Goal: Transaction & Acquisition: Purchase product/service

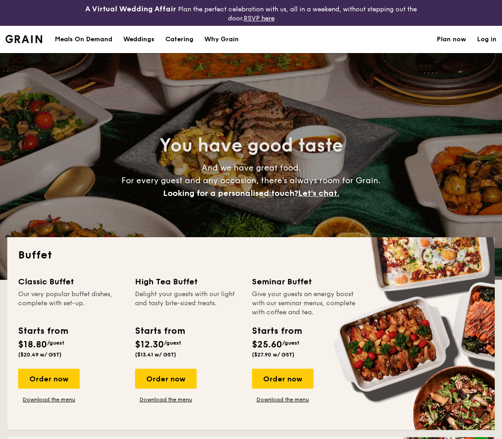
select select
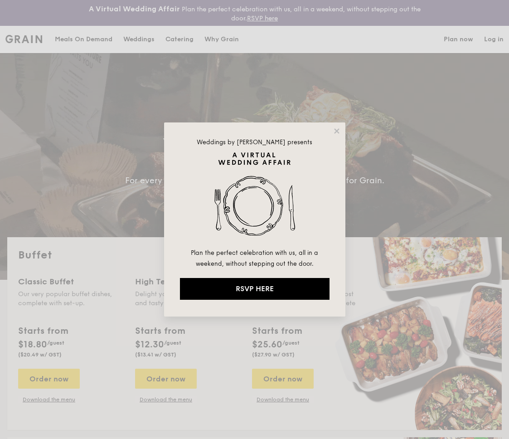
click at [340, 134] on div "Weddings by [PERSON_NAME] presents Plan the perfect celebration with us, all in…" at bounding box center [254, 219] width 181 height 194
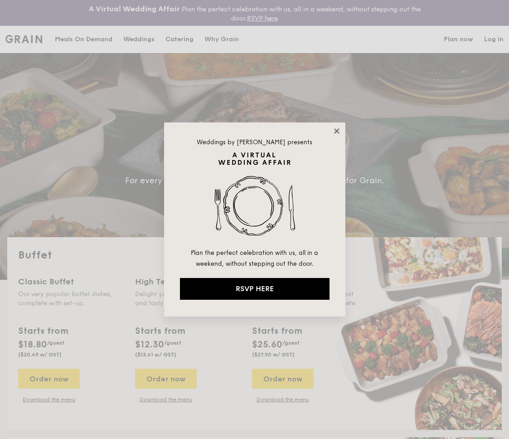
click at [337, 131] on icon at bounding box center [336, 130] width 5 height 5
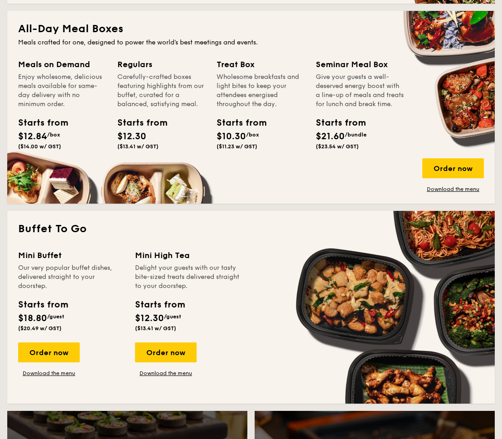
scroll to position [426, 0]
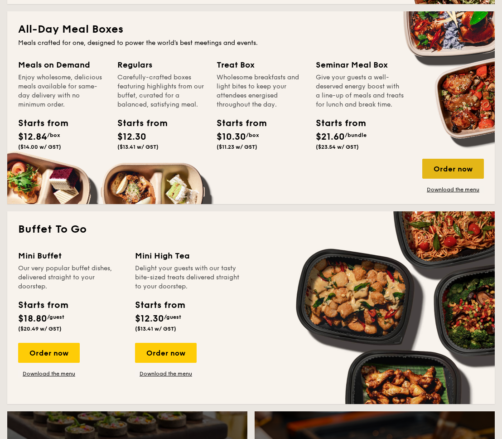
click at [457, 168] on div "Order now" at bounding box center [453, 169] width 62 height 20
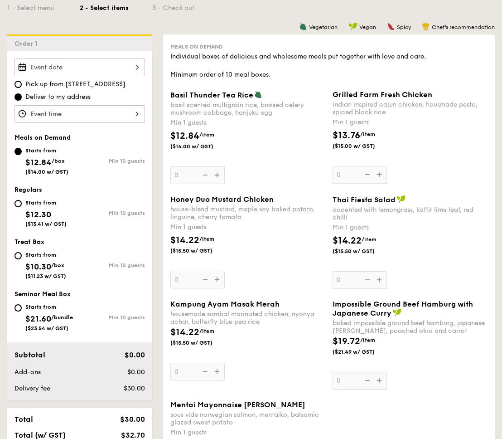
scroll to position [253, 0]
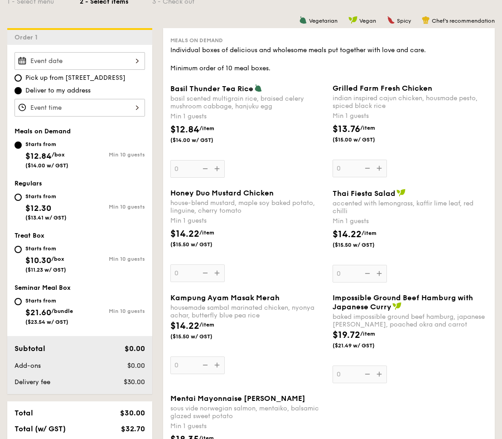
click at [77, 61] on div at bounding box center [80, 61] width 131 height 18
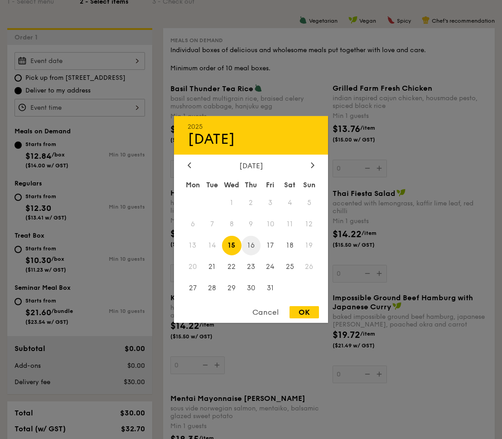
click at [253, 243] on span "16" at bounding box center [251, 245] width 19 height 19
click at [231, 244] on span "15" at bounding box center [231, 245] width 19 height 19
click at [306, 314] on div "OK" at bounding box center [304, 312] width 29 height 12
type input "[DATE]"
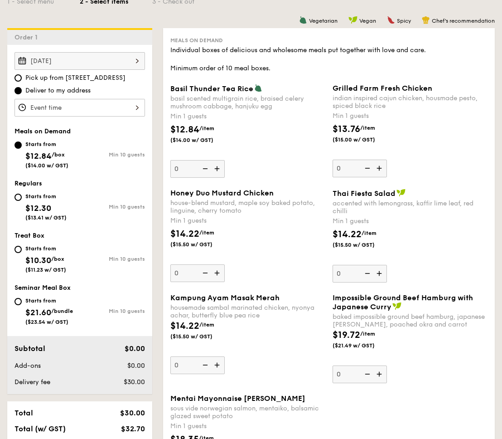
click at [105, 104] on div at bounding box center [80, 108] width 131 height 18
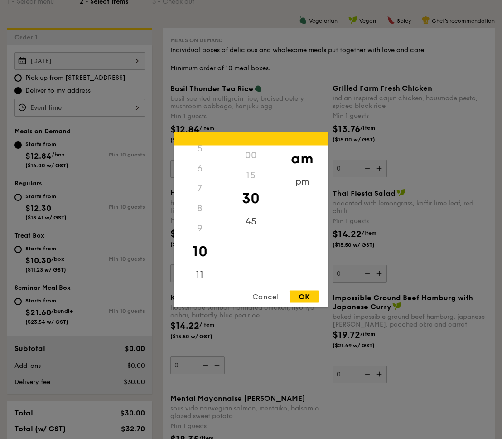
scroll to position [107, 0]
click at [206, 276] on div "11" at bounding box center [199, 277] width 51 height 26
click at [308, 300] on div "OK" at bounding box center [304, 297] width 29 height 12
type input "11:30AM"
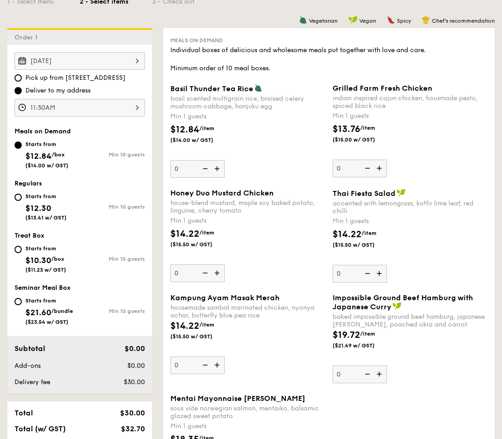
click at [74, 200] on div "Starts from $12.30 ($13.41 w/ GST)" at bounding box center [47, 206] width 65 height 30
click at [22, 200] on input "Starts from $12.30 ($13.41 w/ GST) Min 10 guests" at bounding box center [18, 197] width 7 height 7
radio input "true"
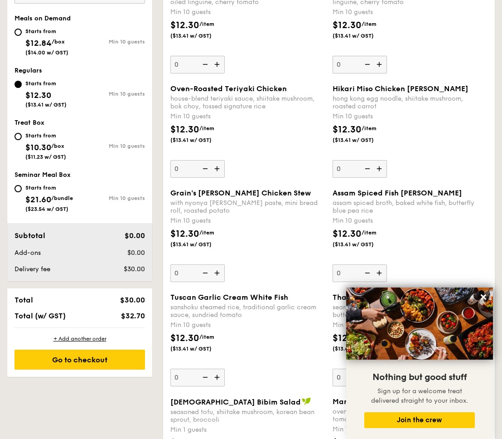
scroll to position [592, 0]
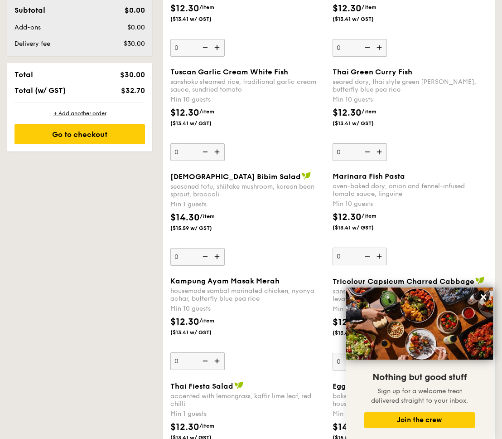
click at [217, 151] on img at bounding box center [218, 151] width 14 height 17
click at [217, 151] on input "0" at bounding box center [197, 152] width 54 height 18
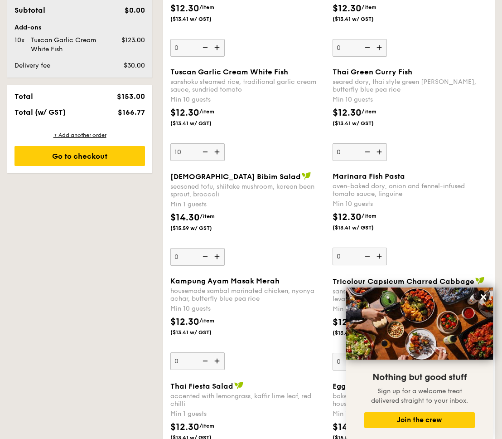
click at [217, 151] on img at bounding box center [218, 151] width 14 height 17
click at [217, 151] on input "10" at bounding box center [197, 152] width 54 height 18
click at [217, 151] on img at bounding box center [218, 151] width 14 height 17
click at [217, 151] on input "11" at bounding box center [197, 152] width 54 height 18
click at [217, 151] on img at bounding box center [218, 151] width 14 height 17
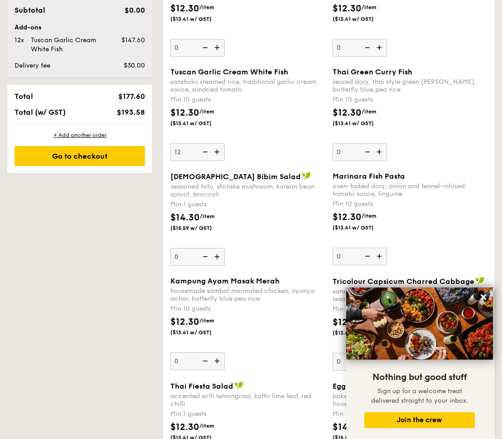
click at [217, 151] on input "12" at bounding box center [197, 152] width 54 height 18
click at [177, 151] on input "13" at bounding box center [197, 152] width 54 height 18
type input "10"
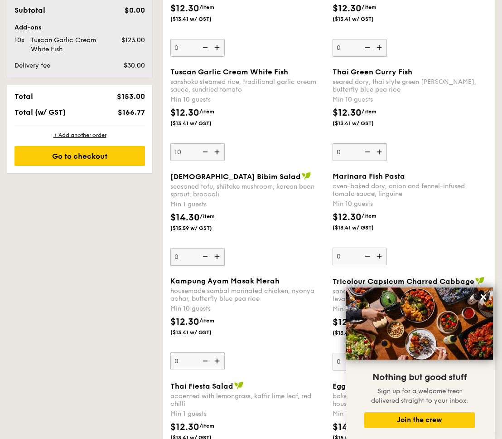
click at [290, 146] on div "Tuscan Garlic Cream White Fish sanshoku steamed rice, traditional garlic cream …" at bounding box center [247, 114] width 155 height 93
click at [225, 146] on input "10" at bounding box center [197, 152] width 54 height 18
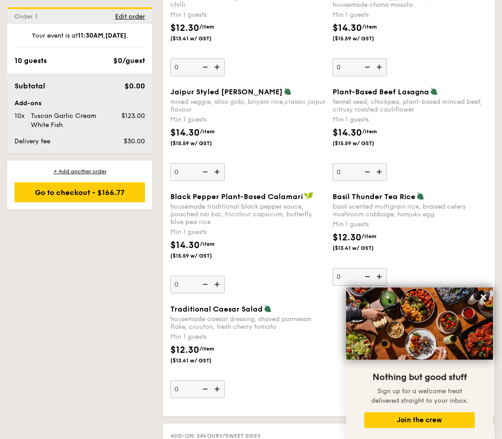
scroll to position [1037, 0]
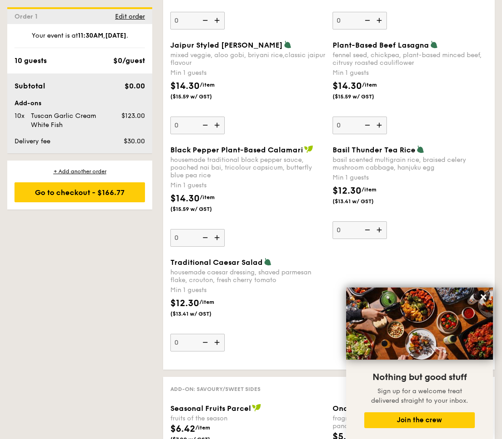
click at [216, 339] on img at bounding box center [218, 342] width 14 height 17
click at [216, 339] on input "0" at bounding box center [197, 343] width 54 height 18
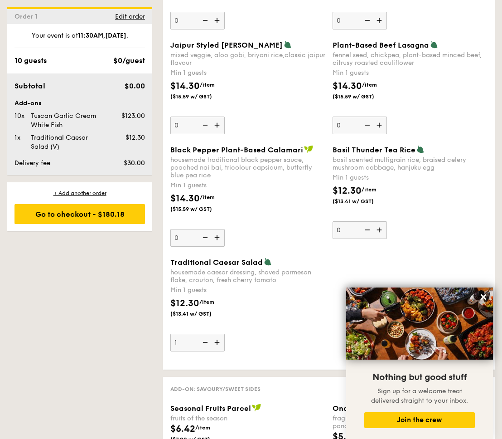
click at [216, 339] on img at bounding box center [218, 342] width 14 height 17
click at [216, 339] on input "1" at bounding box center [197, 343] width 54 height 18
click at [216, 339] on img at bounding box center [218, 342] width 14 height 17
click at [216, 339] on input "2" at bounding box center [197, 343] width 54 height 18
click at [216, 339] on img at bounding box center [218, 342] width 14 height 17
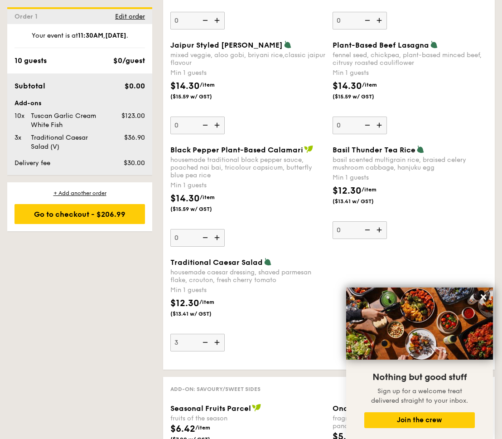
click at [216, 339] on input "3" at bounding box center [197, 343] width 54 height 18
click at [216, 339] on img at bounding box center [218, 342] width 14 height 17
click at [216, 339] on input "4" at bounding box center [197, 343] width 54 height 18
type input "5"
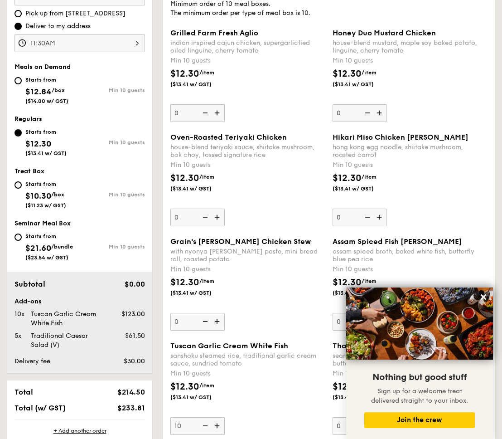
scroll to position [344, 0]
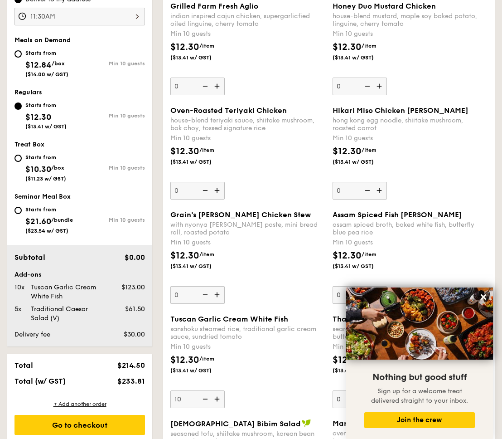
click at [215, 191] on img at bounding box center [218, 190] width 14 height 17
click at [215, 191] on input "0" at bounding box center [197, 191] width 54 height 18
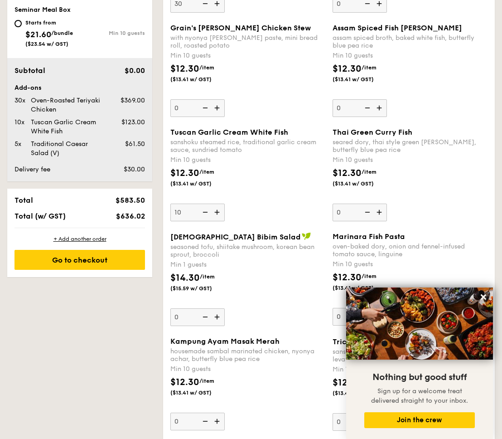
scroll to position [526, 0]
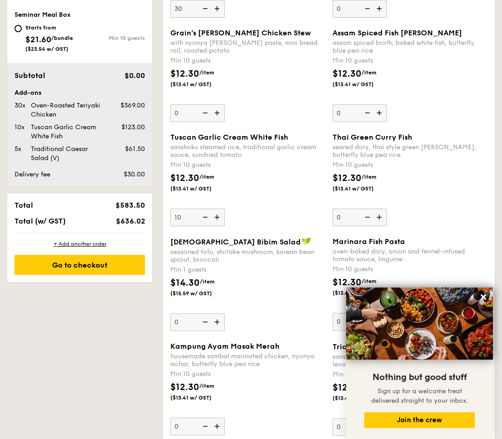
click at [201, 9] on img at bounding box center [205, 8] width 14 height 17
click at [201, 9] on input "30" at bounding box center [197, 9] width 54 height 18
click at [201, 9] on img at bounding box center [205, 8] width 14 height 17
click at [201, 9] on input "29" at bounding box center [197, 9] width 54 height 18
click at [200, 9] on img at bounding box center [205, 8] width 14 height 17
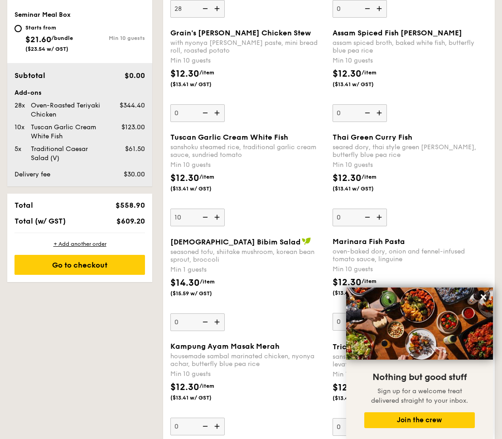
click at [200, 9] on input "28" at bounding box center [197, 9] width 54 height 18
click at [179, 9] on input "27" at bounding box center [197, 9] width 54 height 18
click at [165, 4] on div "Regulars Individual boxes of delicious and wholesome meals put together with lo…" at bounding box center [329, 317] width 332 height 1125
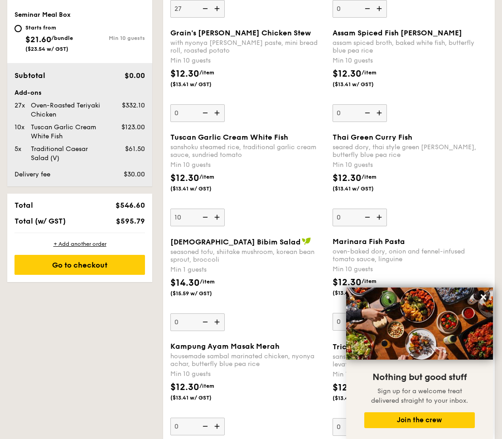
click at [176, 9] on input "27" at bounding box center [197, 9] width 54 height 18
type input "1"
type input "12"
click at [106, 132] on div "Tuscan Garlic Cream White Fish" at bounding box center [68, 132] width 82 height 18
click at [133, 126] on span "$123.00" at bounding box center [133, 127] width 24 height 8
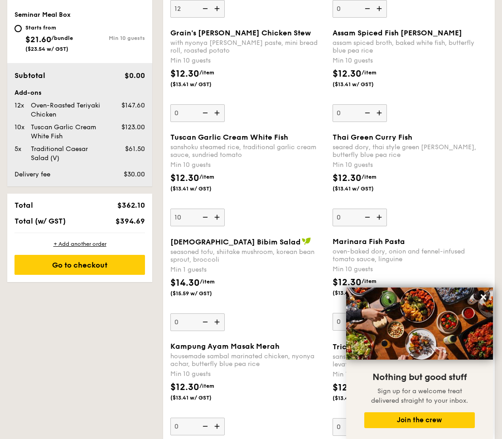
click at [73, 132] on div "Tuscan Garlic Cream White Fish" at bounding box center [68, 132] width 82 height 18
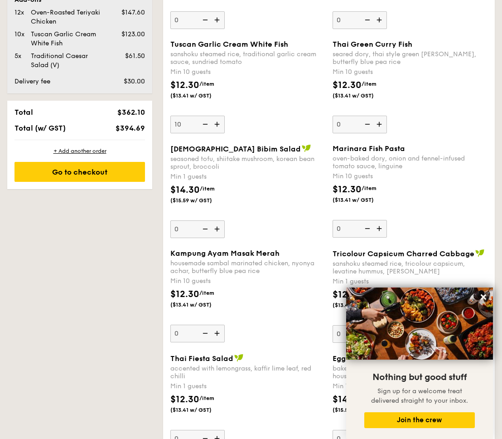
scroll to position [617, 0]
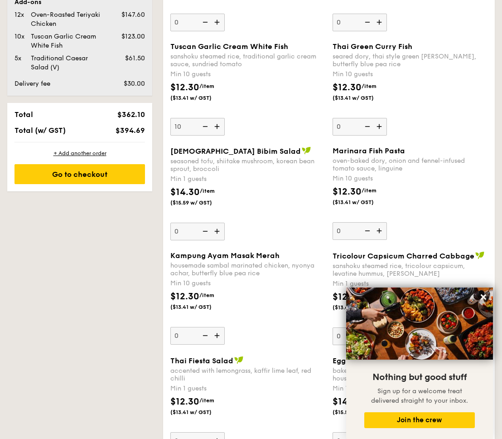
click at [215, 127] on img at bounding box center [218, 126] width 14 height 17
click at [215, 127] on input "10" at bounding box center [197, 127] width 54 height 18
click at [215, 127] on img at bounding box center [218, 126] width 14 height 17
click at [215, 127] on input "11" at bounding box center [197, 127] width 54 height 18
type input "12"
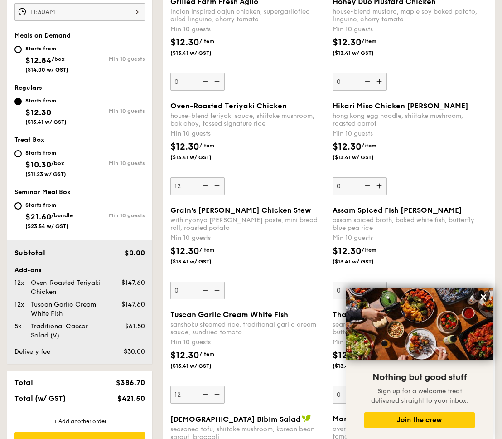
scroll to position [348, 0]
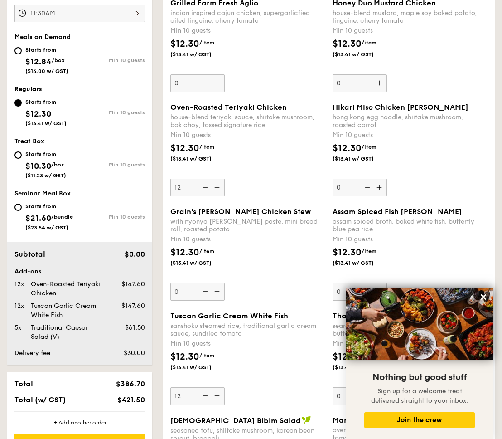
click at [217, 186] on img at bounding box center [218, 187] width 14 height 17
click at [217, 186] on input "12" at bounding box center [197, 188] width 54 height 18
click at [218, 184] on img at bounding box center [218, 187] width 14 height 17
click at [218, 184] on input "13" at bounding box center [197, 188] width 54 height 18
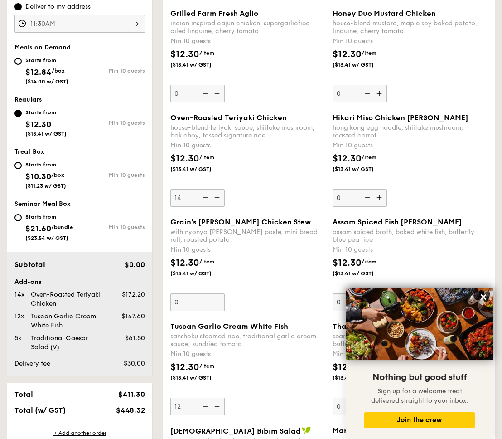
scroll to position [299, 0]
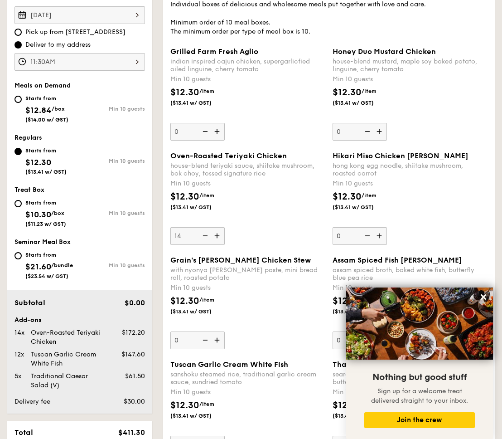
click at [205, 236] on img at bounding box center [205, 235] width 14 height 17
click at [205, 236] on input "14" at bounding box center [197, 236] width 54 height 18
type input "13"
